Goal: Task Accomplishment & Management: Complete application form

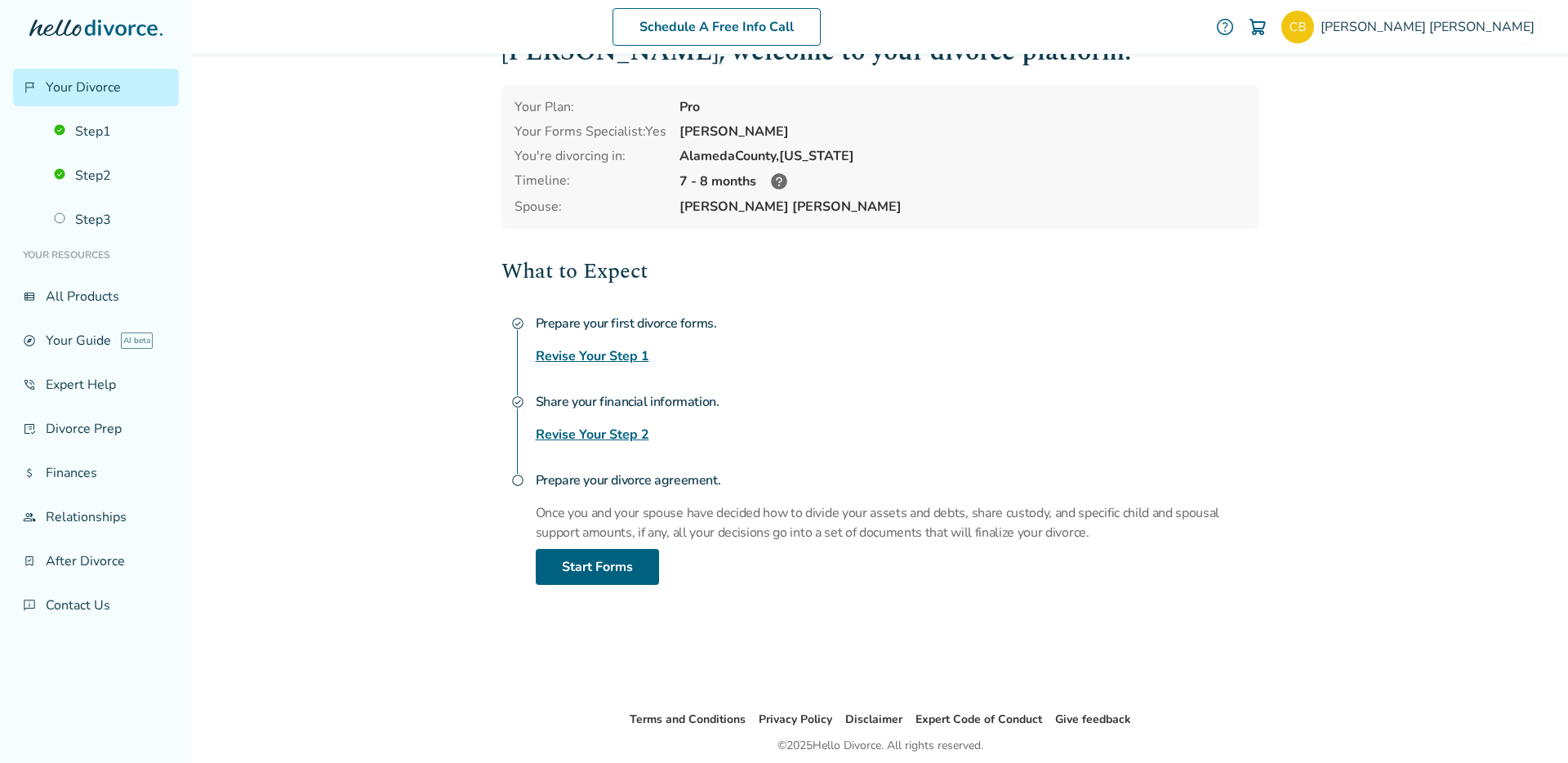
scroll to position [53, 0]
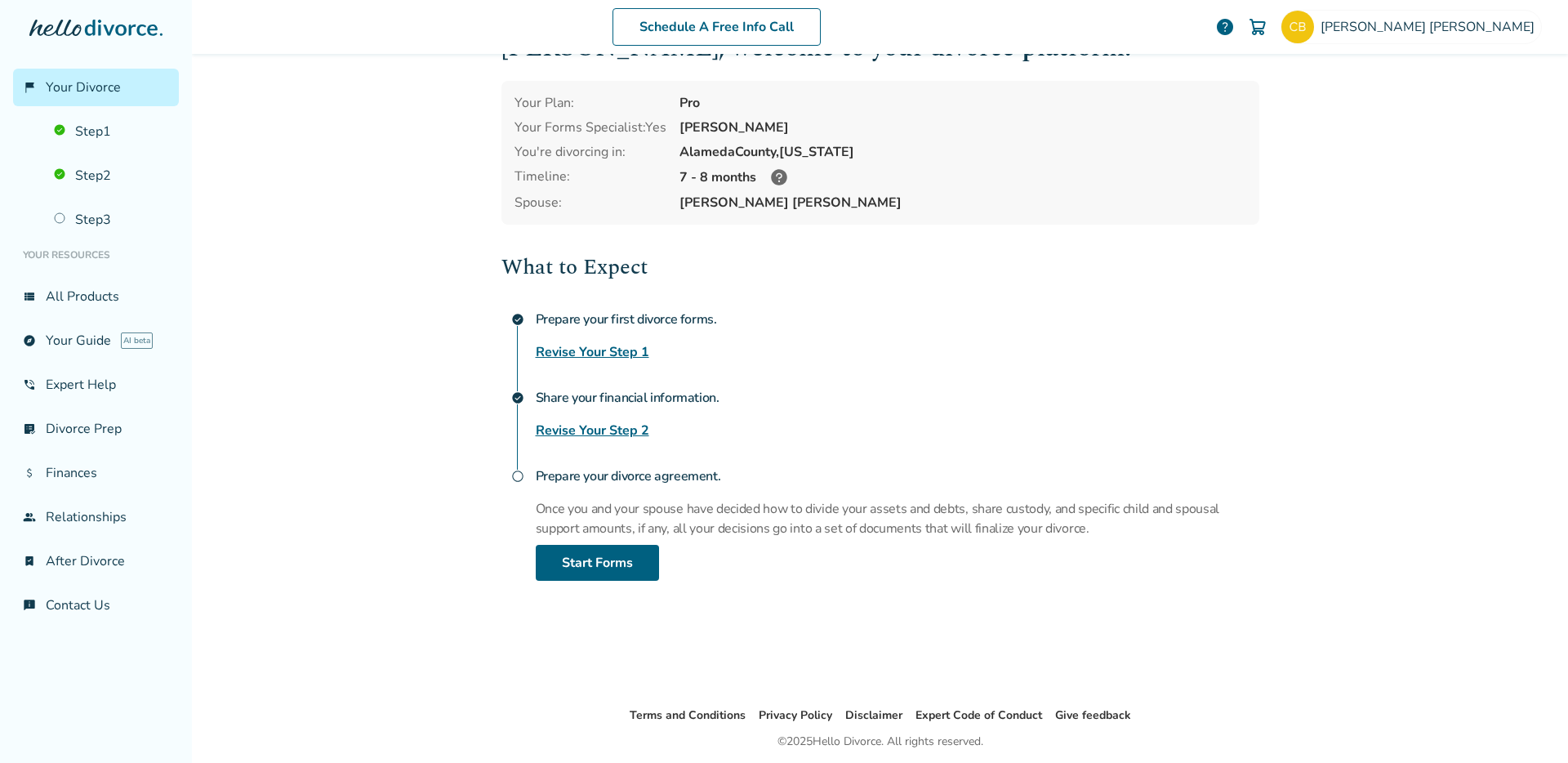
click at [570, 423] on link "Revise Your Step 2" at bounding box center [592, 430] width 114 height 20
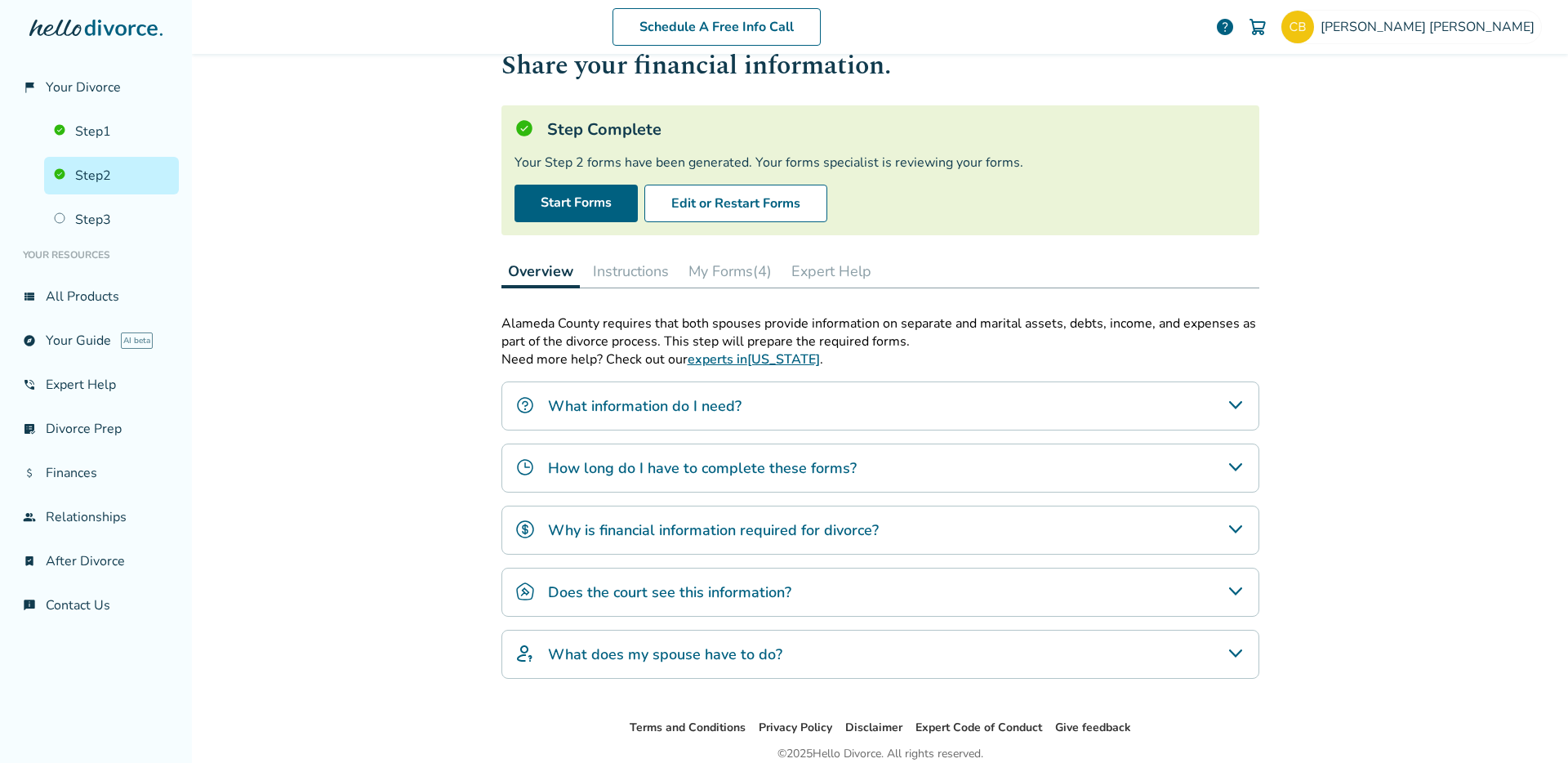
click at [635, 405] on h4 "What information do I need?" at bounding box center [645, 406] width 193 height 21
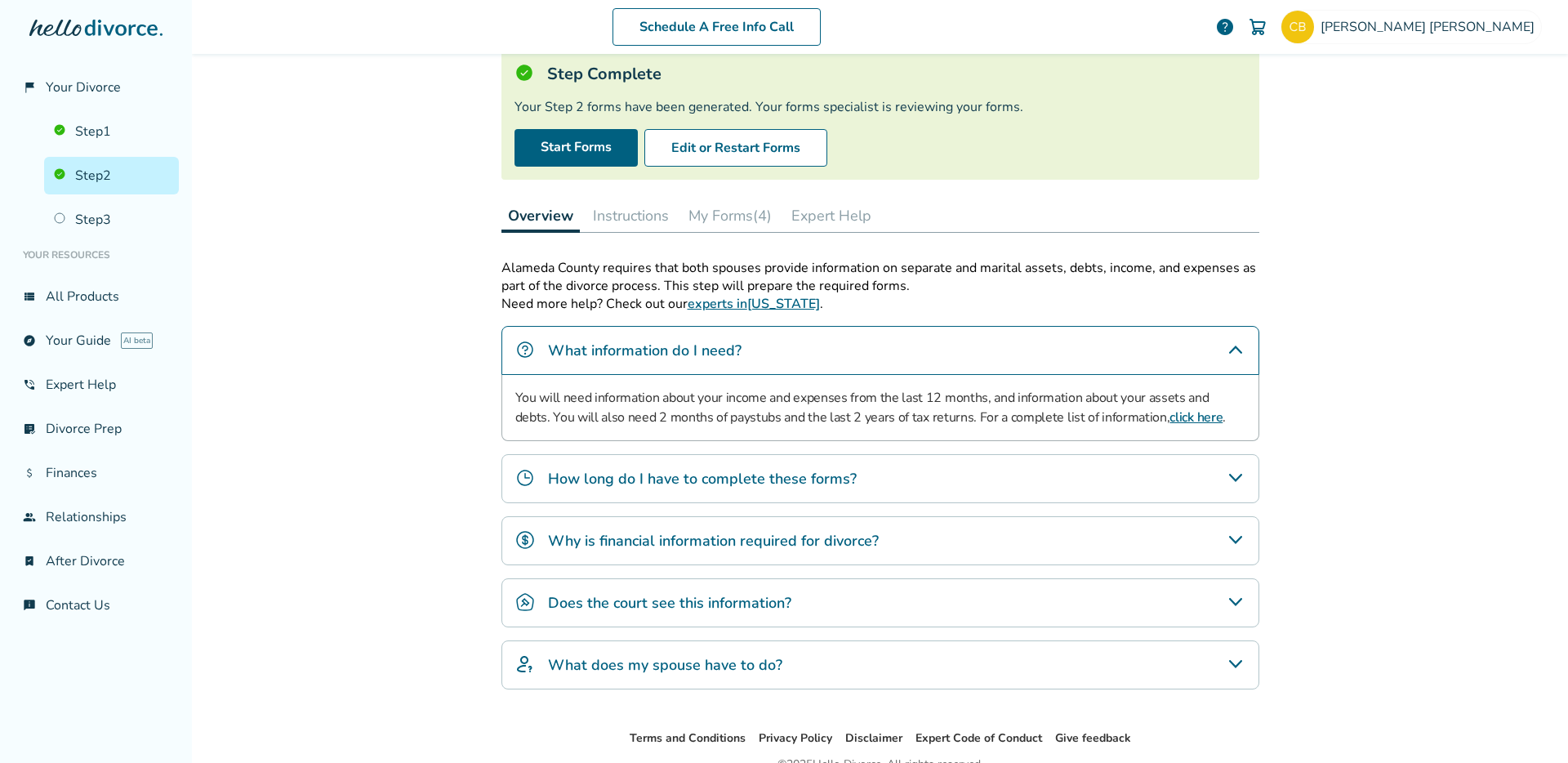
scroll to position [107, 0]
click at [686, 148] on button "Edit or Restart Forms" at bounding box center [736, 149] width 183 height 37
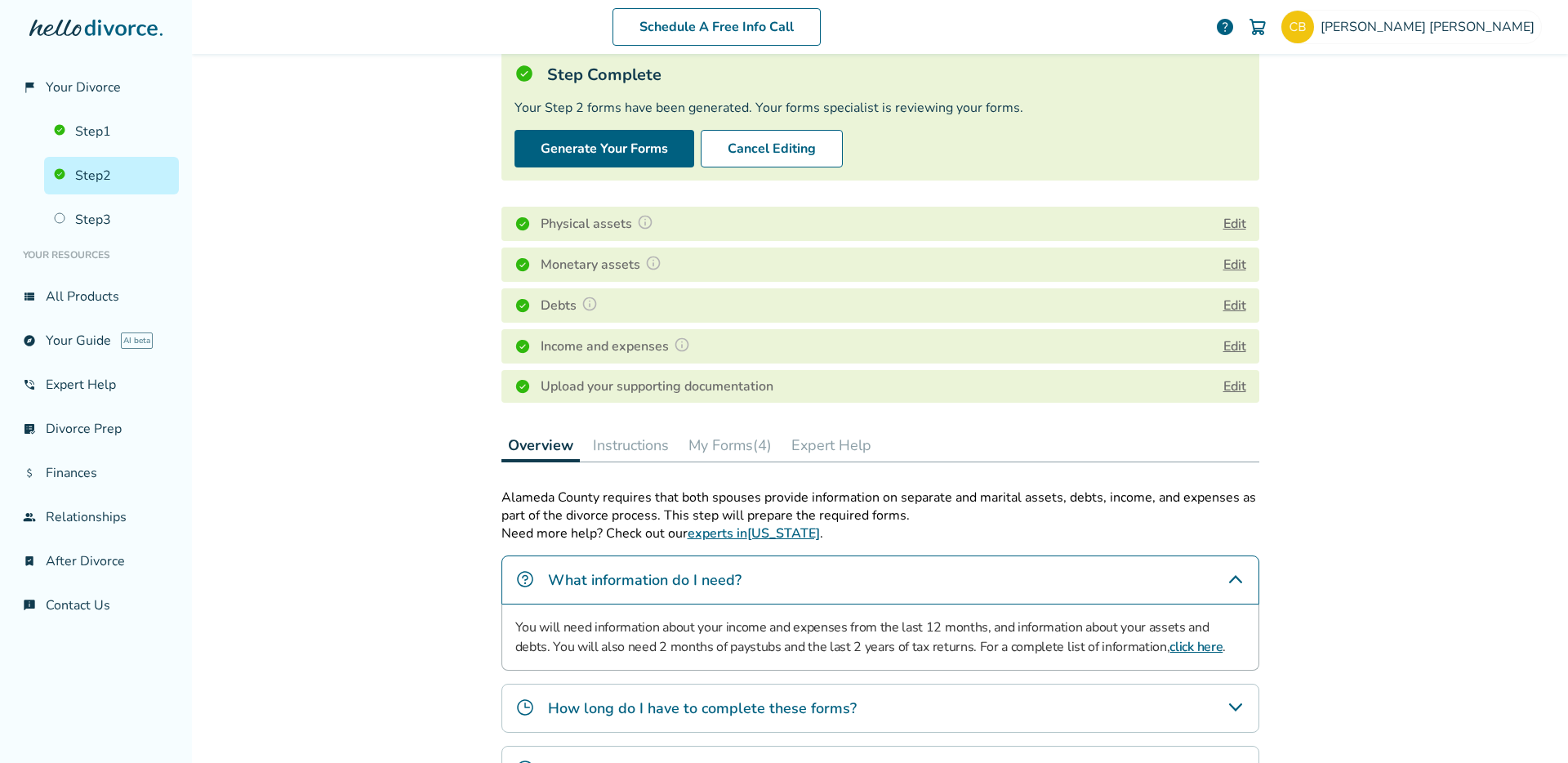
click at [703, 227] on div "Physical assets Edit" at bounding box center [880, 223] width 758 height 34
click at [1230, 222] on button "Edit" at bounding box center [1235, 223] width 23 height 20
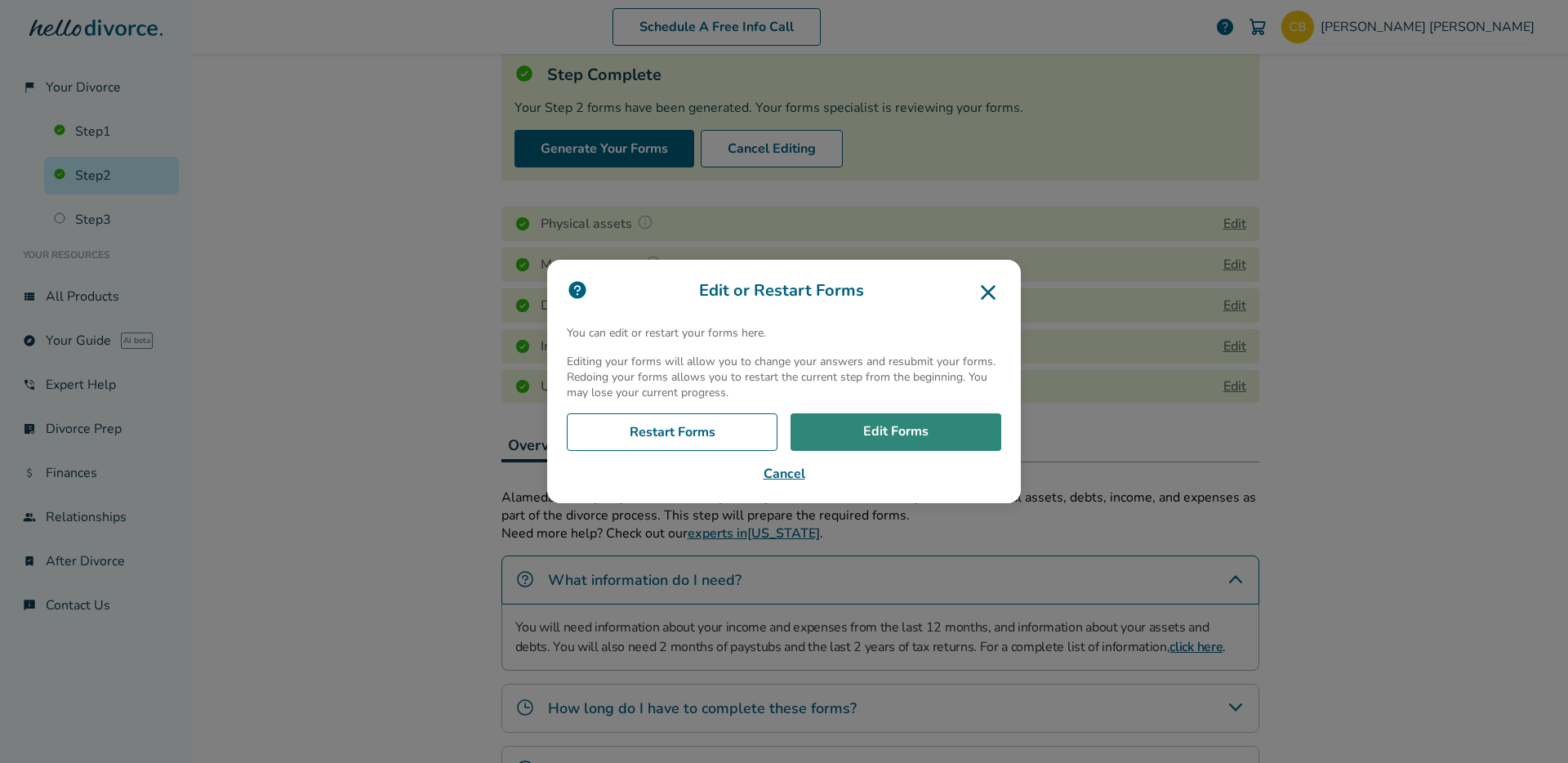
click at [882, 445] on link "Edit Forms" at bounding box center [896, 432] width 210 height 37
